Goal: Transaction & Acquisition: Purchase product/service

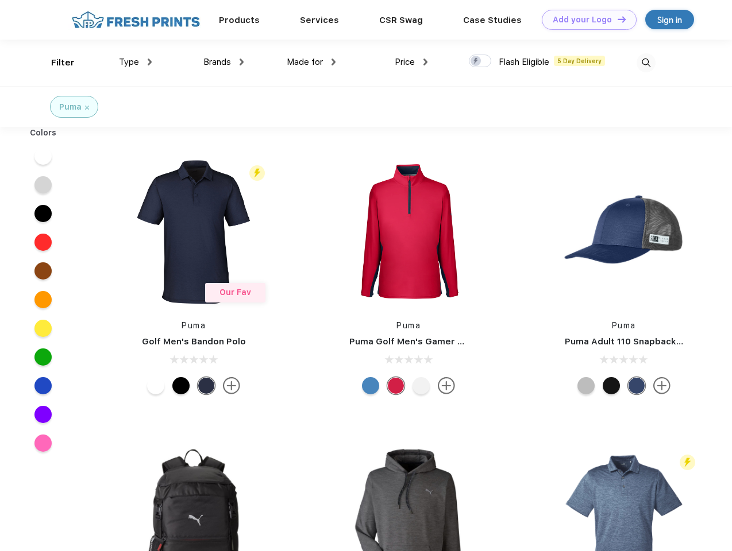
click at [585, 20] on link "Add your Logo Design Tool" at bounding box center [589, 20] width 95 height 20
click at [0, 0] on div "Design Tool" at bounding box center [0, 0] width 0 height 0
click at [616, 19] on link "Add your Logo Design Tool" at bounding box center [589, 20] width 95 height 20
click at [55, 63] on div "Filter" at bounding box center [63, 62] width 24 height 13
click at [136, 62] on span "Type" at bounding box center [129, 62] width 20 height 10
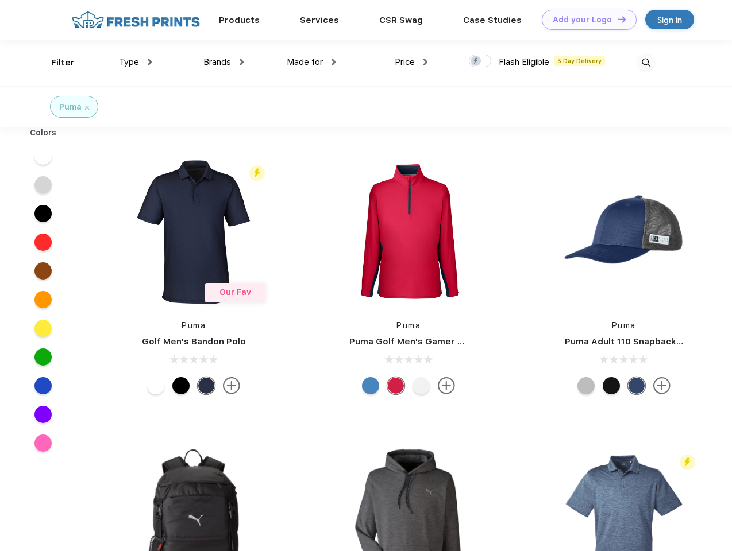
click at [223, 62] on span "Brands" at bounding box center [217, 62] width 28 height 10
click at [311, 62] on span "Made for" at bounding box center [305, 62] width 36 height 10
click at [411, 62] on span "Price" at bounding box center [405, 62] width 20 height 10
click at [480, 61] on div at bounding box center [480, 61] width 22 height 13
click at [476, 61] on input "checkbox" at bounding box center [472, 57] width 7 height 7
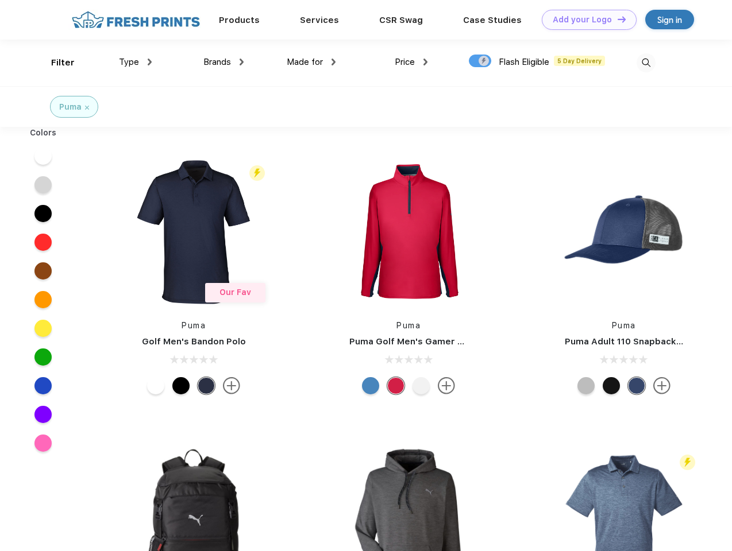
click at [645, 63] on img at bounding box center [645, 62] width 19 height 19
